Goal: Task Accomplishment & Management: Use online tool/utility

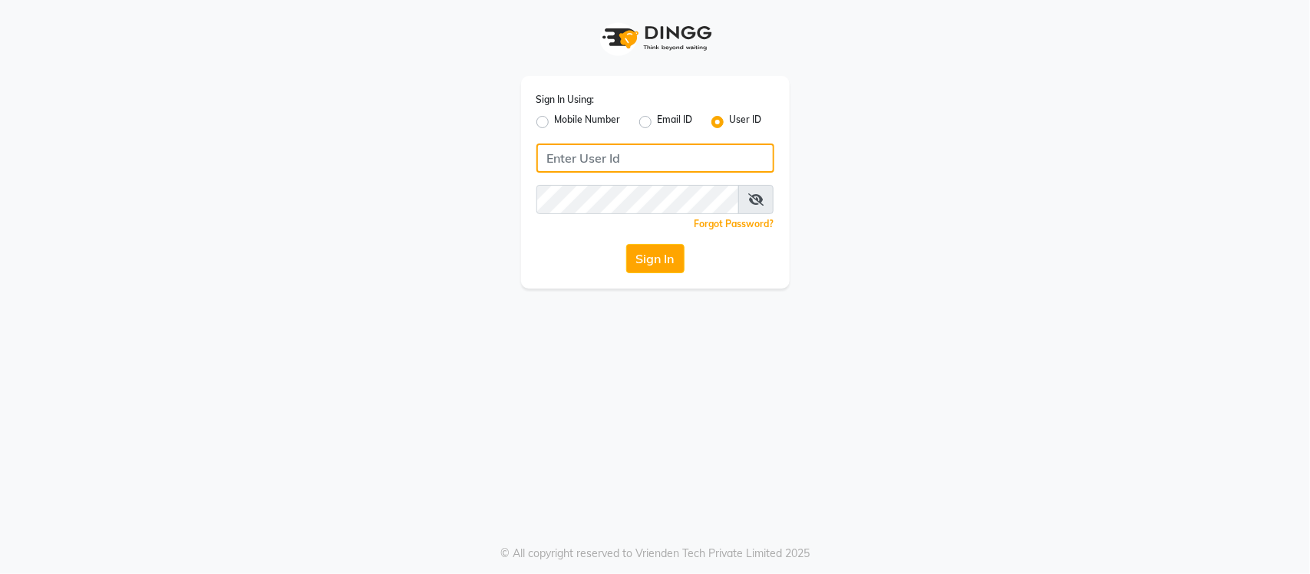
click at [658, 143] on input "Username" at bounding box center [655, 157] width 238 height 29
click at [658, 166] on input "Username" at bounding box center [655, 157] width 238 height 29
type input "[PERSON_NAME]"
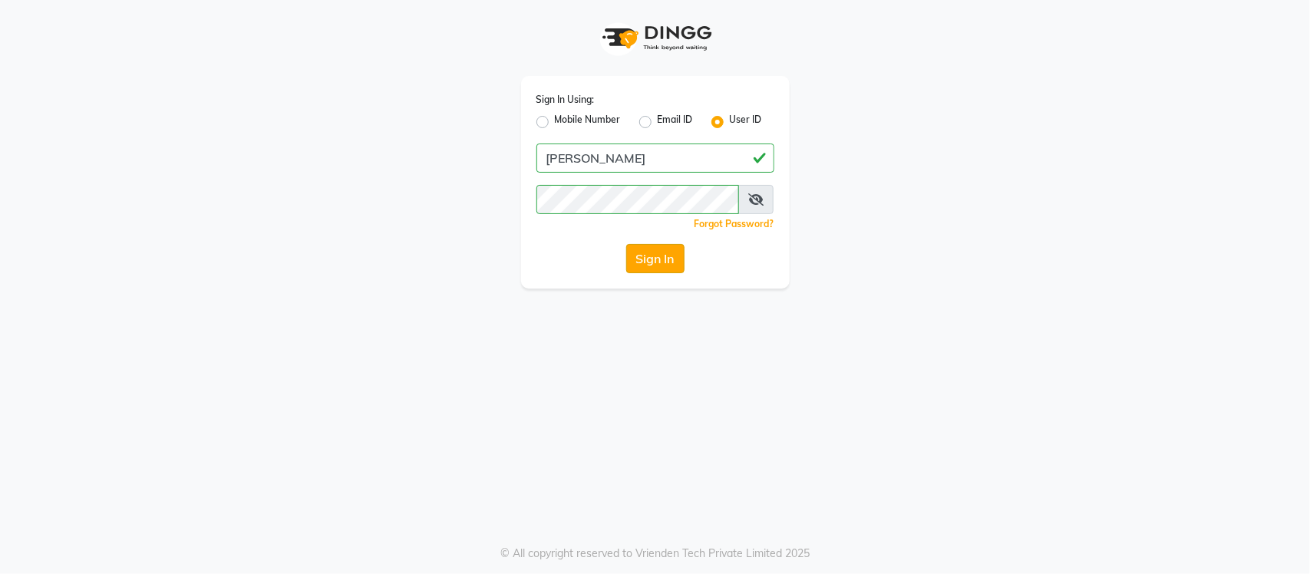
click at [652, 269] on button "Sign In" at bounding box center [655, 258] width 58 height 29
